Goal: Navigation & Orientation: Find specific page/section

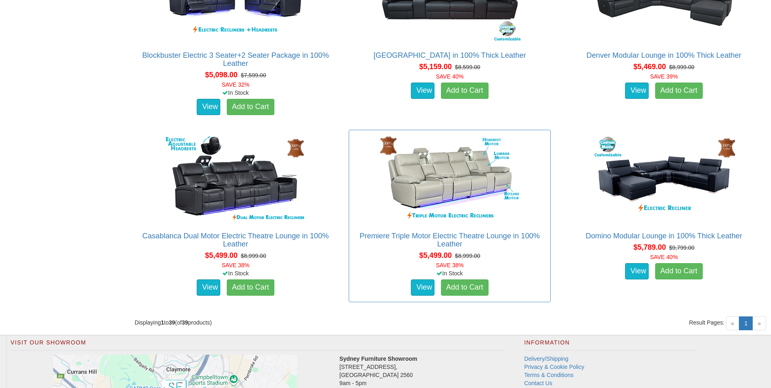
scroll to position [2714, 0]
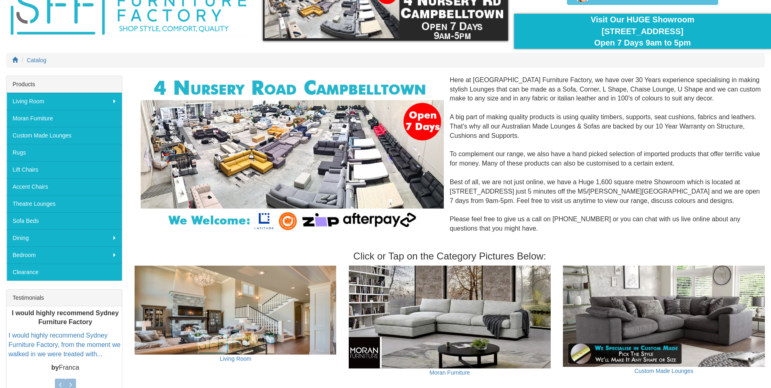
scroll to position [163, 0]
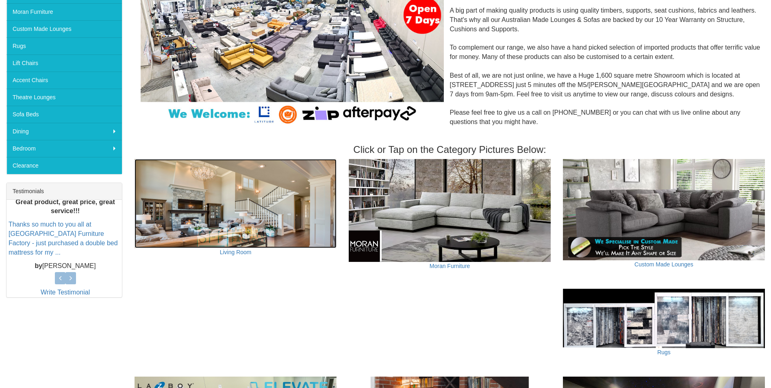
click at [220, 222] on img at bounding box center [236, 203] width 202 height 89
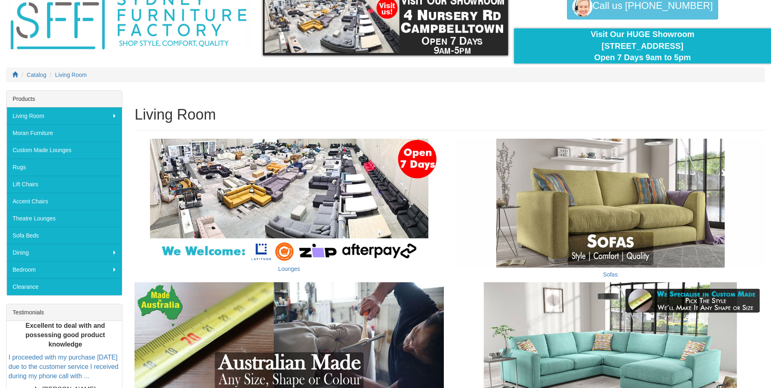
scroll to position [41, 0]
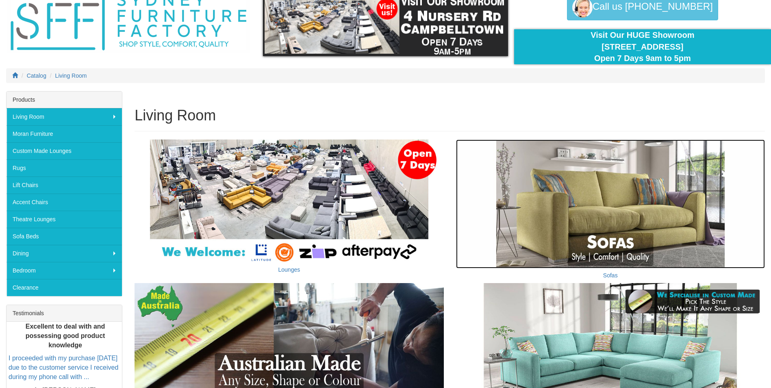
click at [637, 213] on img at bounding box center [610, 203] width 309 height 129
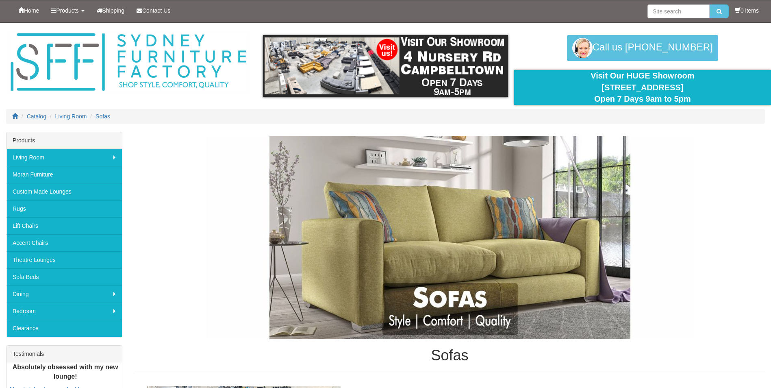
click at [452, 321] on img at bounding box center [450, 237] width 488 height 203
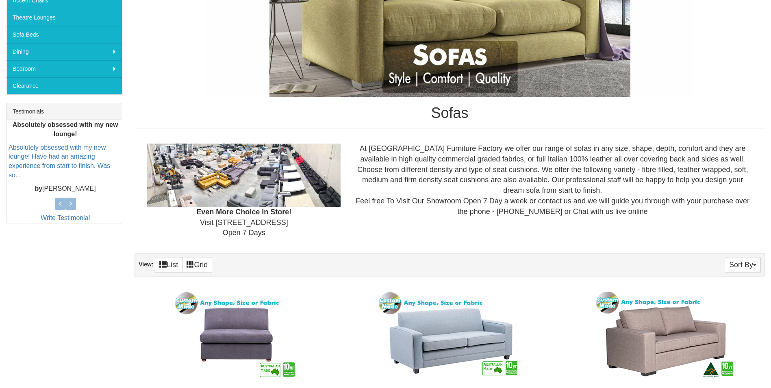
scroll to position [244, 0]
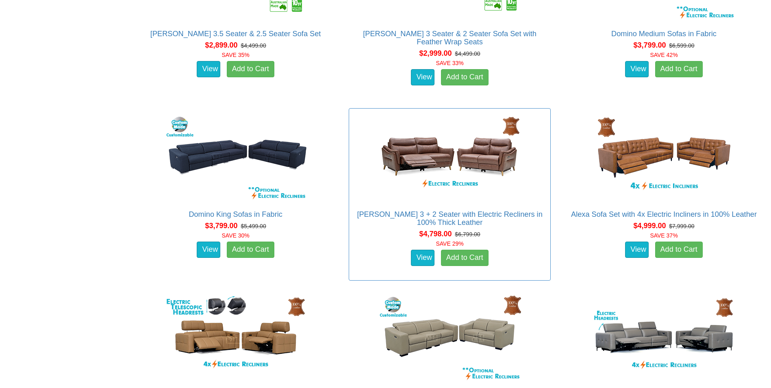
scroll to position [2073, 0]
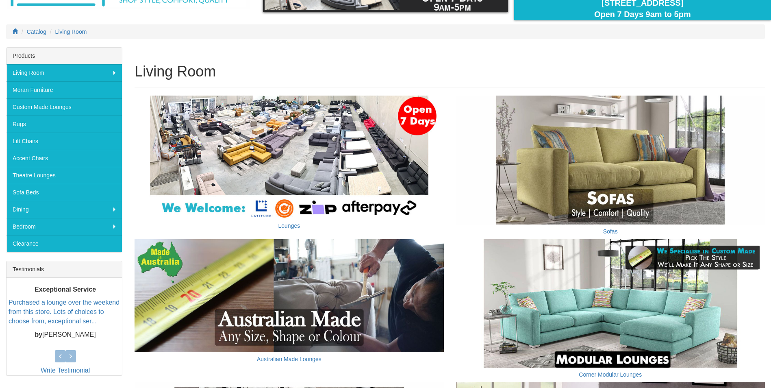
scroll to position [163, 0]
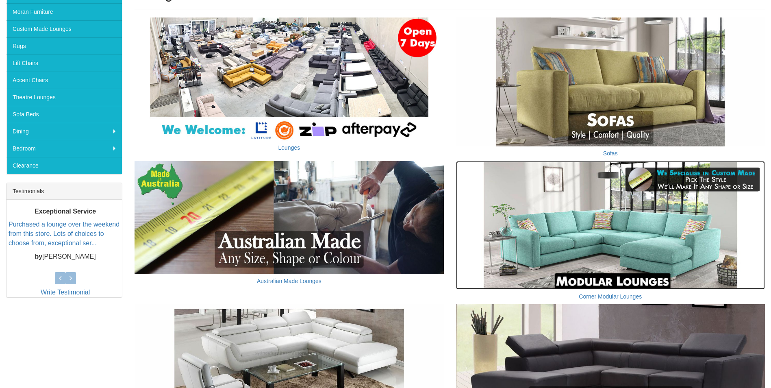
click at [637, 250] on img at bounding box center [610, 225] width 309 height 129
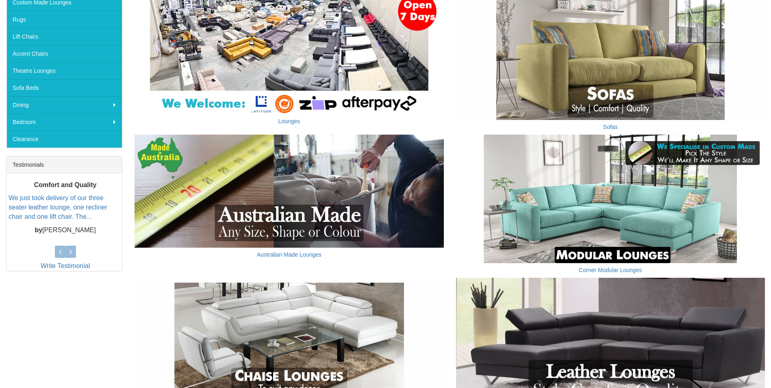
scroll to position [244, 0]
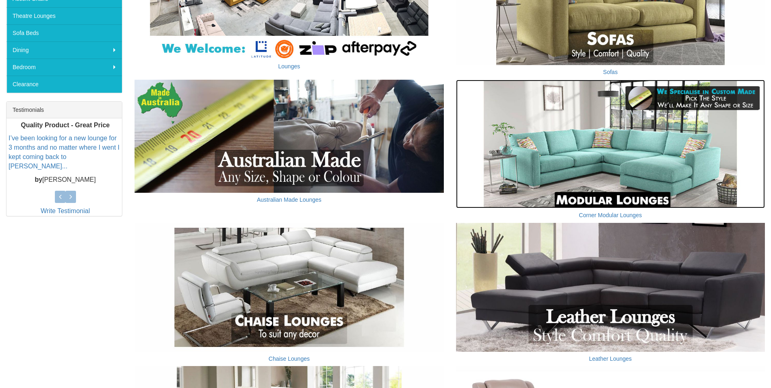
click at [574, 173] on img at bounding box center [610, 144] width 309 height 129
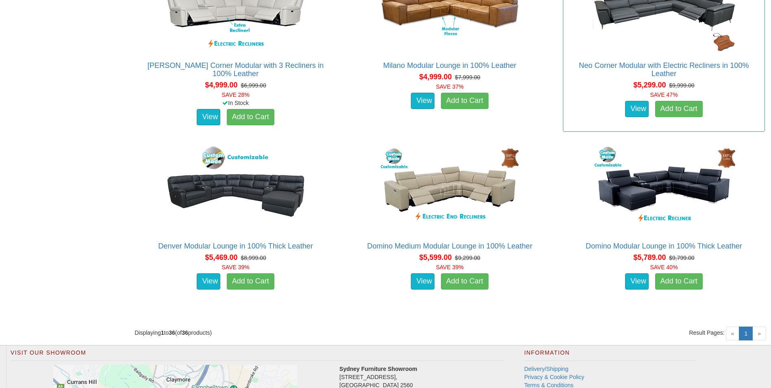
scroll to position [2439, 0]
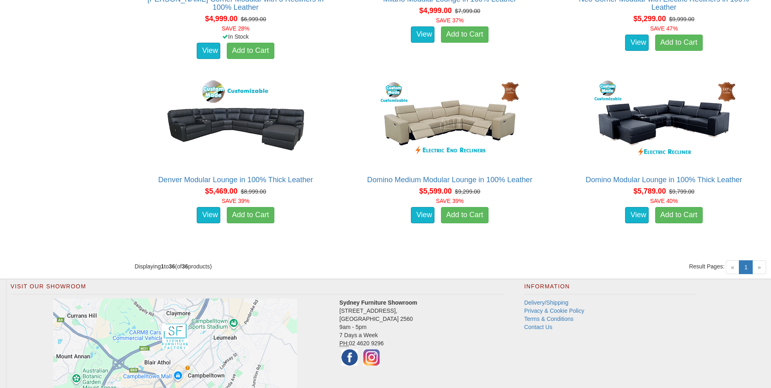
click at [761, 269] on span "»" at bounding box center [760, 267] width 14 height 14
click at [762, 269] on span "»" at bounding box center [760, 267] width 14 height 14
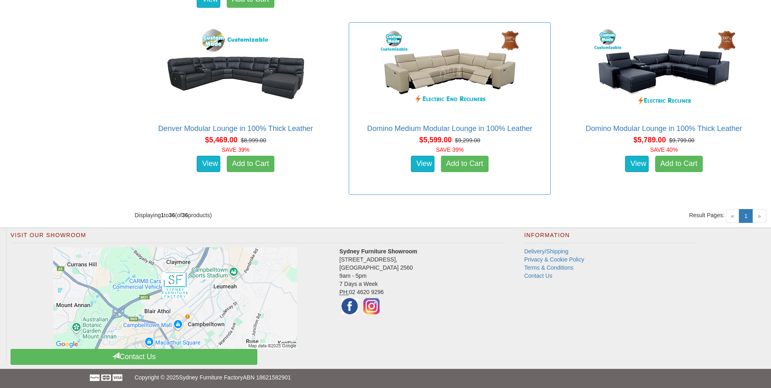
scroll to position [2493, 0]
